Goal: Transaction & Acquisition: Book appointment/travel/reservation

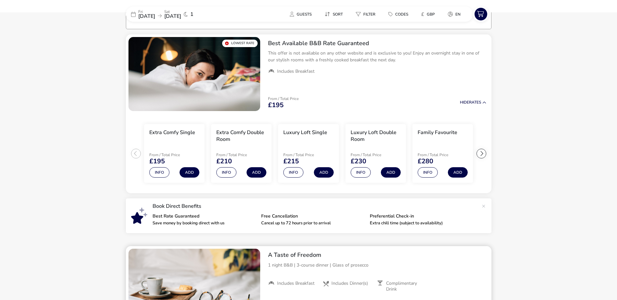
scroll to position [52, 0]
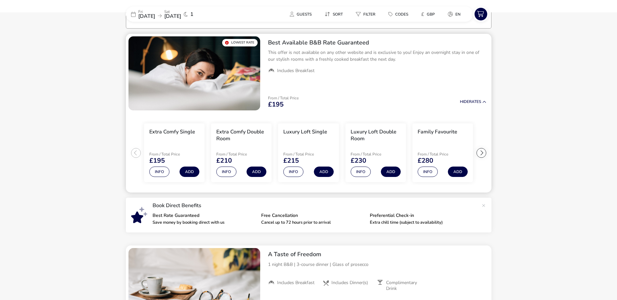
click at [479, 152] on div at bounding box center [481, 153] width 10 height 10
click at [479, 152] on ul "Extra Comfy Single From / Total Price £195 Info Add Extra Comfy Double Room Fro…" at bounding box center [309, 153] width 366 height 80
click at [138, 151] on div at bounding box center [136, 153] width 10 height 10
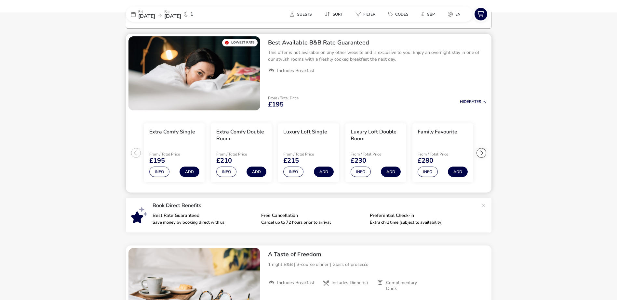
click at [138, 151] on ul "Extra Comfy Single From / Total Price £195 Info Add Extra Comfy Double Room Fro…" at bounding box center [309, 153] width 366 height 80
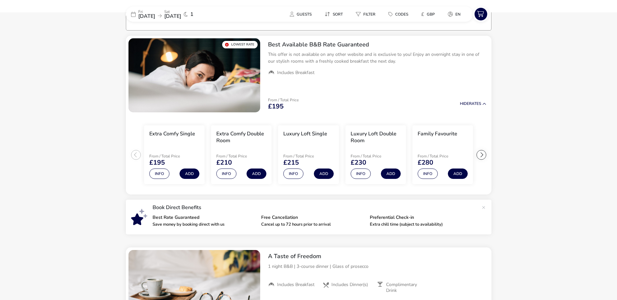
scroll to position [39, 0]
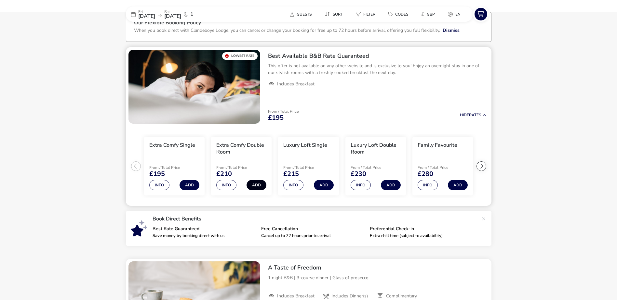
click at [254, 185] on button "Add" at bounding box center [257, 185] width 20 height 10
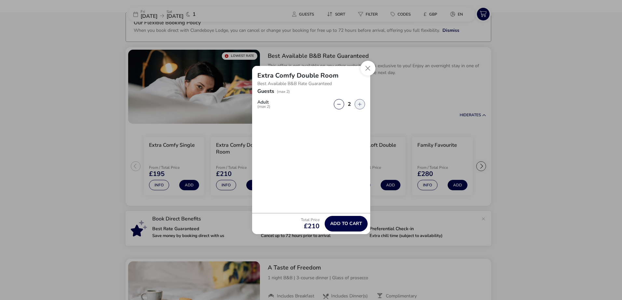
click at [357, 107] on button "button" at bounding box center [359, 104] width 10 height 10
click at [367, 68] on button "Close" at bounding box center [367, 68] width 15 height 15
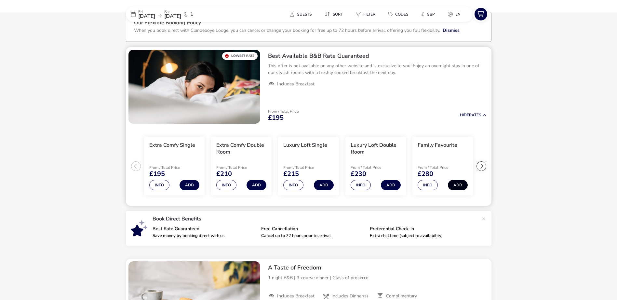
click at [459, 187] on button "Add" at bounding box center [458, 185] width 20 height 10
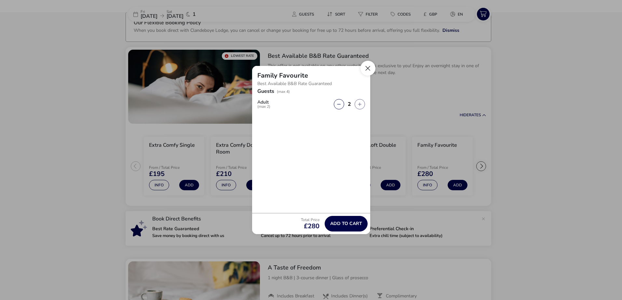
click at [366, 70] on button "Close" at bounding box center [367, 68] width 15 height 15
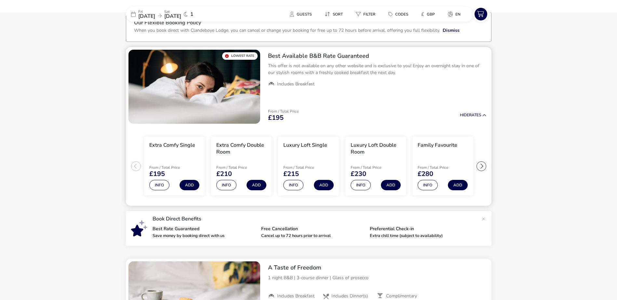
click at [135, 168] on ul "Extra Comfy Single From / Total Price £195 Info Add Extra Comfy Double Room Fro…" at bounding box center [309, 167] width 366 height 80
click at [256, 185] on button "Add" at bounding box center [257, 185] width 20 height 10
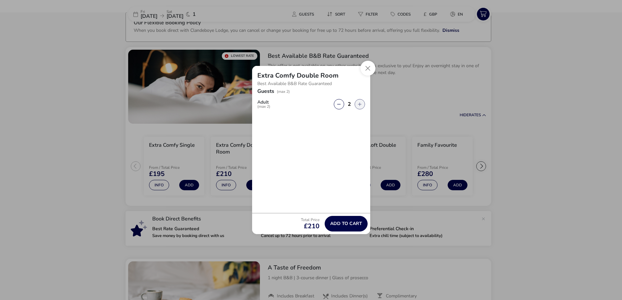
click at [361, 105] on button "button" at bounding box center [359, 104] width 10 height 10
click at [367, 69] on button "Close" at bounding box center [367, 68] width 15 height 15
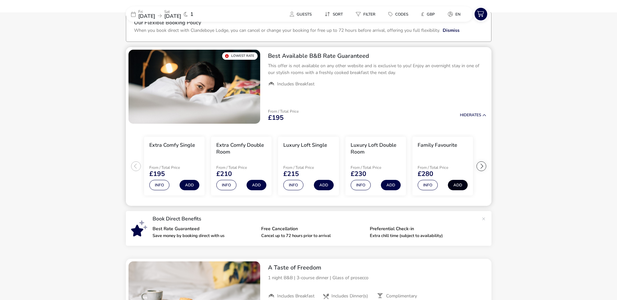
click at [457, 185] on button "Add" at bounding box center [458, 185] width 20 height 10
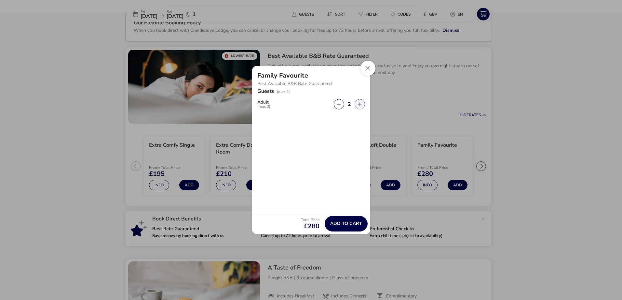
click at [361, 107] on button "button" at bounding box center [359, 104] width 10 height 10
click at [360, 104] on button "button" at bounding box center [359, 104] width 10 height 10
click at [361, 105] on span "button" at bounding box center [361, 105] width 0 height 0
click at [360, 104] on button "button" at bounding box center [359, 104] width 10 height 10
click at [341, 106] on button "button" at bounding box center [339, 104] width 10 height 10
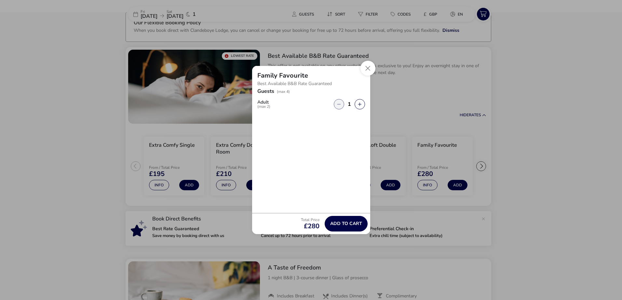
click at [341, 106] on button "button" at bounding box center [339, 104] width 10 height 10
click at [360, 103] on button "button" at bounding box center [359, 104] width 10 height 10
type input "2"
click at [360, 103] on button "button" at bounding box center [359, 104] width 10 height 10
click at [368, 72] on button "Close" at bounding box center [367, 68] width 15 height 15
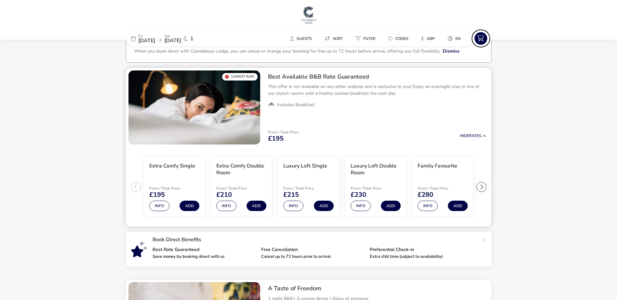
scroll to position [0, 0]
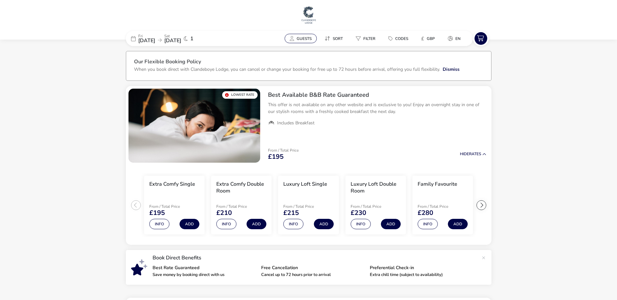
click at [300, 39] on span "Guests" at bounding box center [304, 38] width 15 height 5
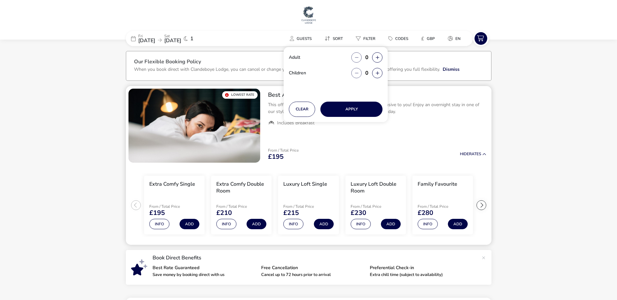
click at [424, 131] on div "Best Available B&B Rate Guaranteed This offer is not available on any other web…" at bounding box center [377, 109] width 229 height 46
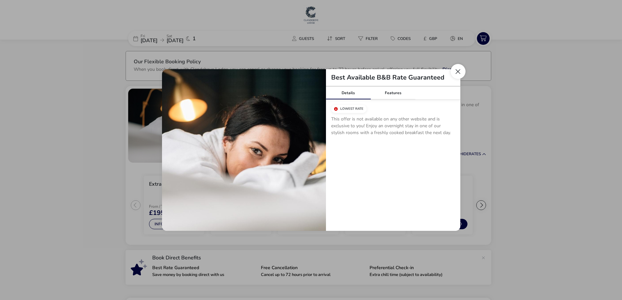
click at [456, 73] on button "Close modal" at bounding box center [457, 71] width 15 height 15
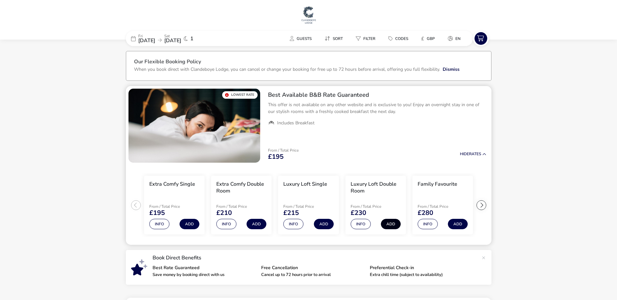
click at [393, 225] on button "Add" at bounding box center [391, 224] width 20 height 10
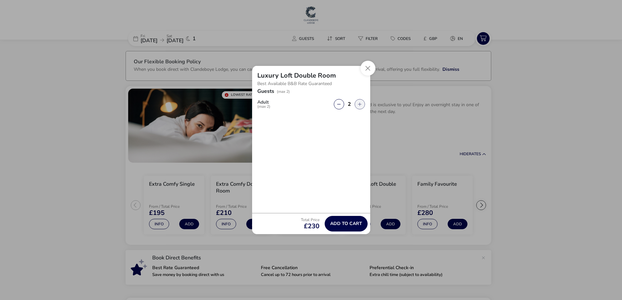
click at [358, 105] on button "button" at bounding box center [359, 104] width 10 height 10
click at [359, 105] on span "button" at bounding box center [359, 105] width 0 height 0
click at [366, 69] on button "Close" at bounding box center [367, 68] width 15 height 15
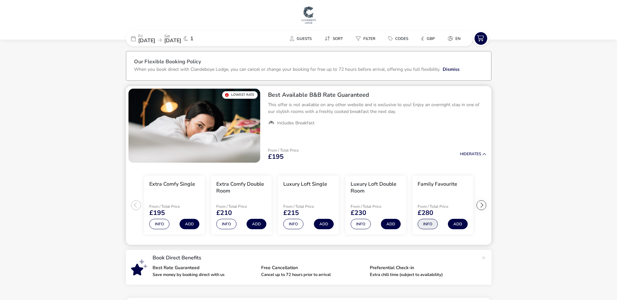
click at [430, 227] on button "Info" at bounding box center [428, 224] width 20 height 10
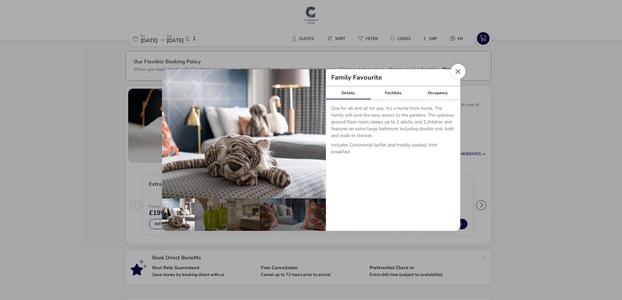
click at [461, 73] on button "Close dialog" at bounding box center [457, 71] width 15 height 15
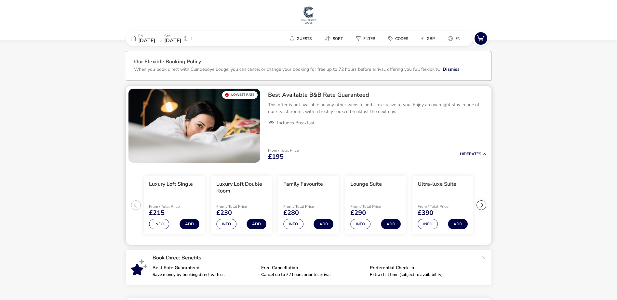
click at [140, 205] on ul "Extra Comfy Single From / Total Price £195 Info Add Extra Comfy Double Room Fro…" at bounding box center [309, 206] width 366 height 80
click at [136, 206] on ul "Extra Comfy Single From / Total Price £195 Info Add Extra Comfy Double Room Fro…" at bounding box center [309, 206] width 366 height 80
click at [135, 205] on ul "Extra Comfy Single From / Total Price £195 Info Add Extra Comfy Double Room Fro…" at bounding box center [309, 206] width 366 height 80
click at [484, 208] on div at bounding box center [481, 206] width 10 height 10
click at [483, 207] on ul "Extra Comfy Single From / Total Price £195 Info Add Extra Comfy Double Room Fro…" at bounding box center [309, 206] width 366 height 80
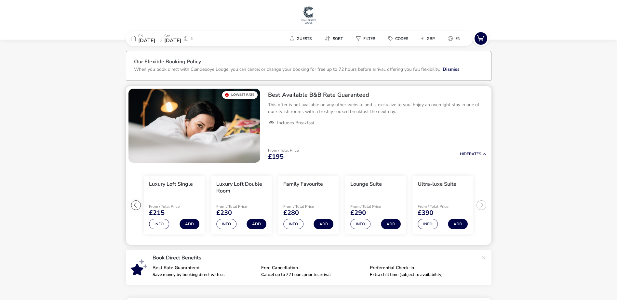
click at [136, 205] on div at bounding box center [136, 206] width 10 height 10
click at [136, 205] on ul "Extra Comfy Single From / Total Price £195 Info Add Extra Comfy Double Room Fro…" at bounding box center [309, 206] width 366 height 80
click at [479, 205] on div at bounding box center [481, 206] width 10 height 10
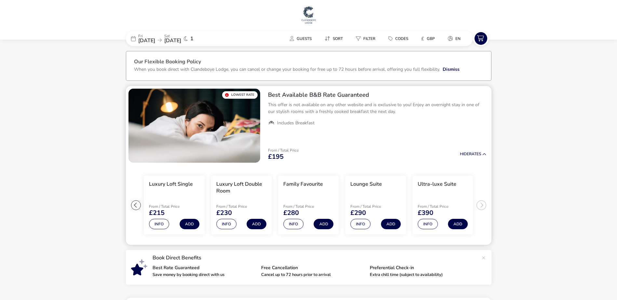
click at [479, 205] on ul "Extra Comfy Single From / Total Price £195 Info Add Extra Comfy Double Room Fro…" at bounding box center [309, 206] width 366 height 80
